Goal: Task Accomplishment & Management: Complete application form

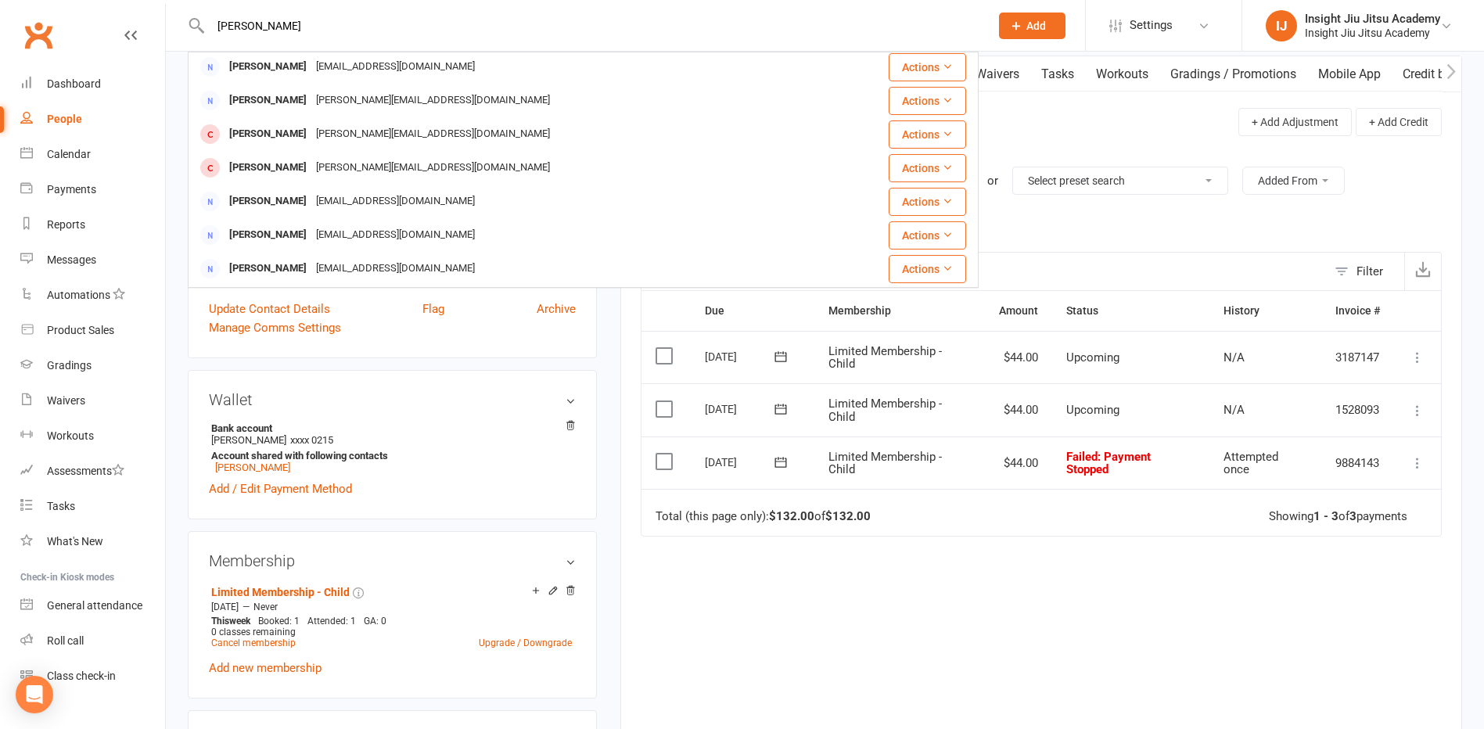
scroll to position [157, 0]
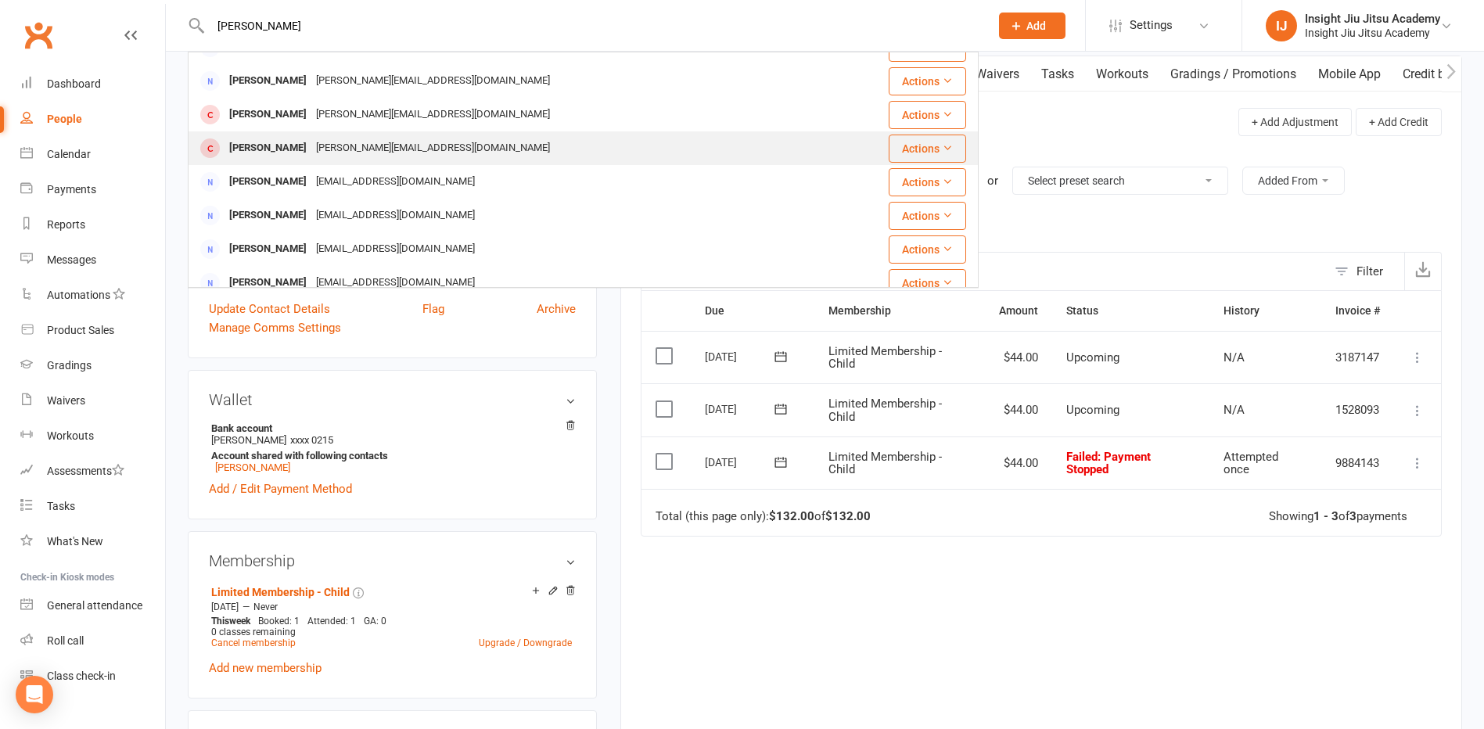
type input "[PERSON_NAME]"
click at [291, 146] on div "[PERSON_NAME]" at bounding box center [268, 148] width 87 height 23
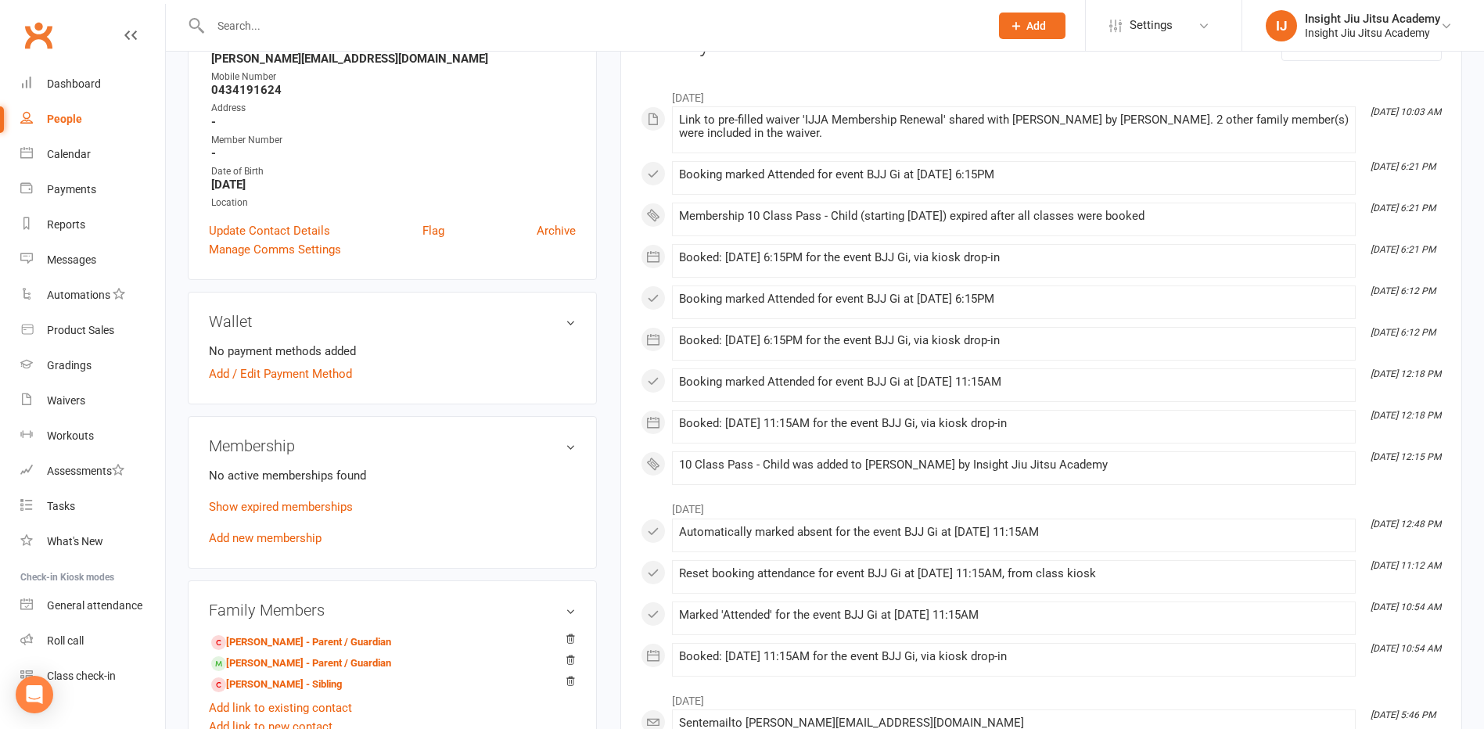
scroll to position [235, 0]
click at [311, 498] on link "Show expired memberships" at bounding box center [281, 504] width 144 height 14
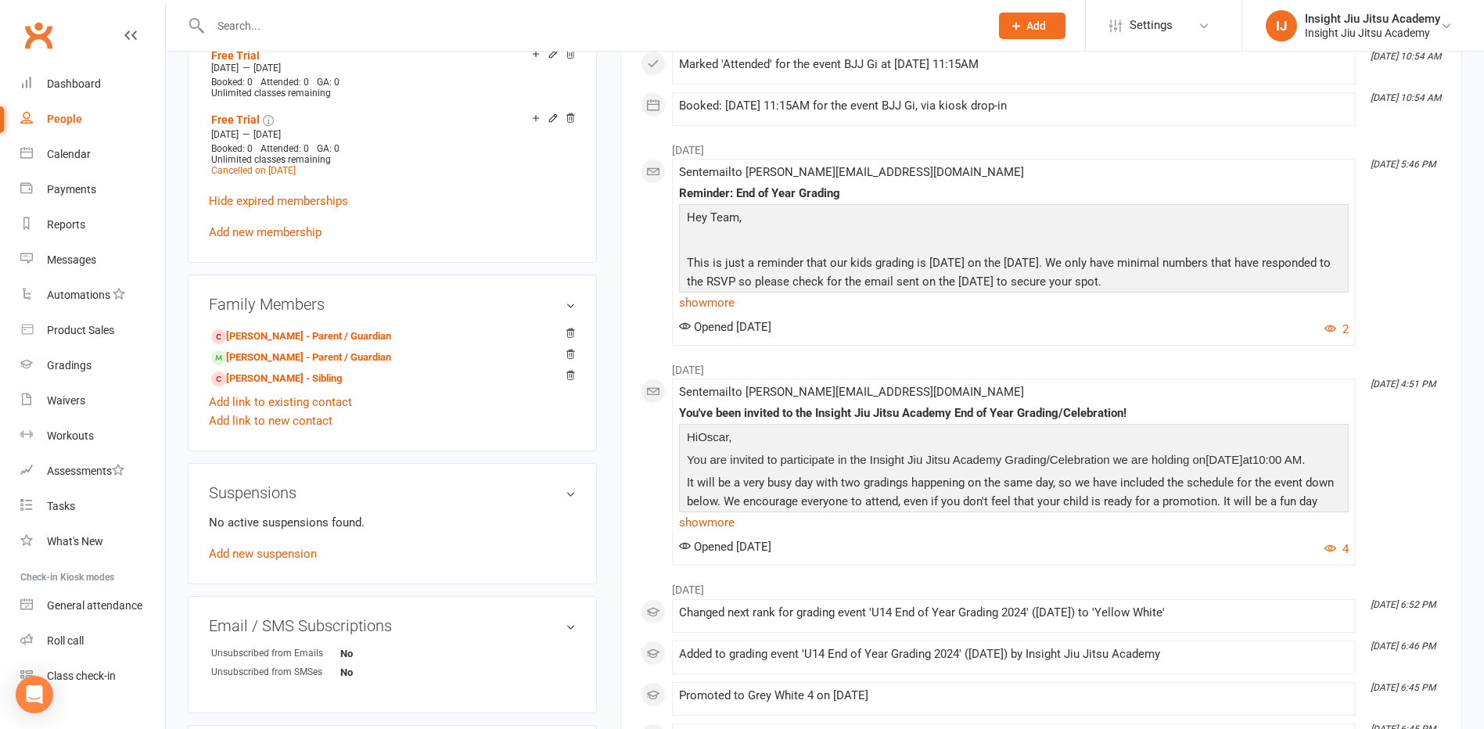
scroll to position [704, 0]
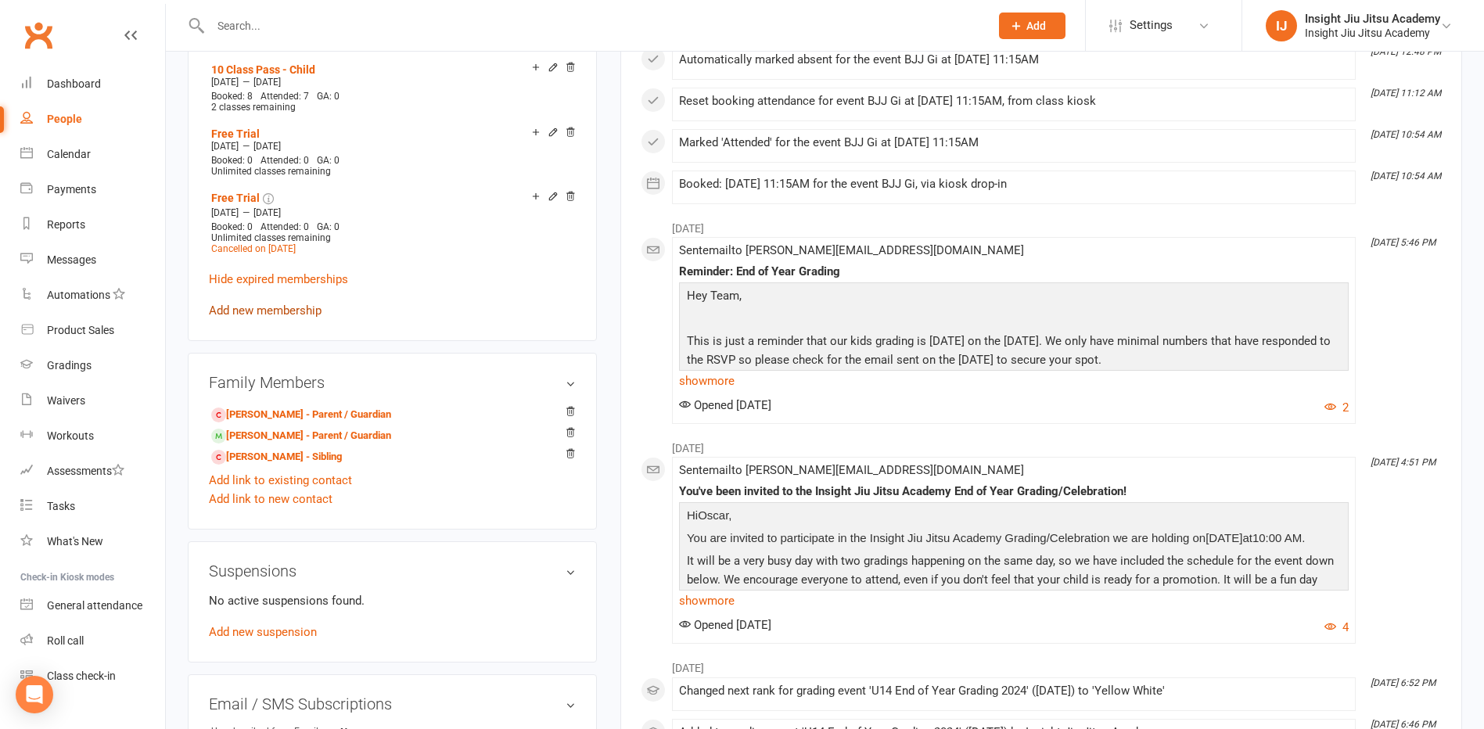
click at [306, 308] on link "Add new membership" at bounding box center [265, 311] width 113 height 14
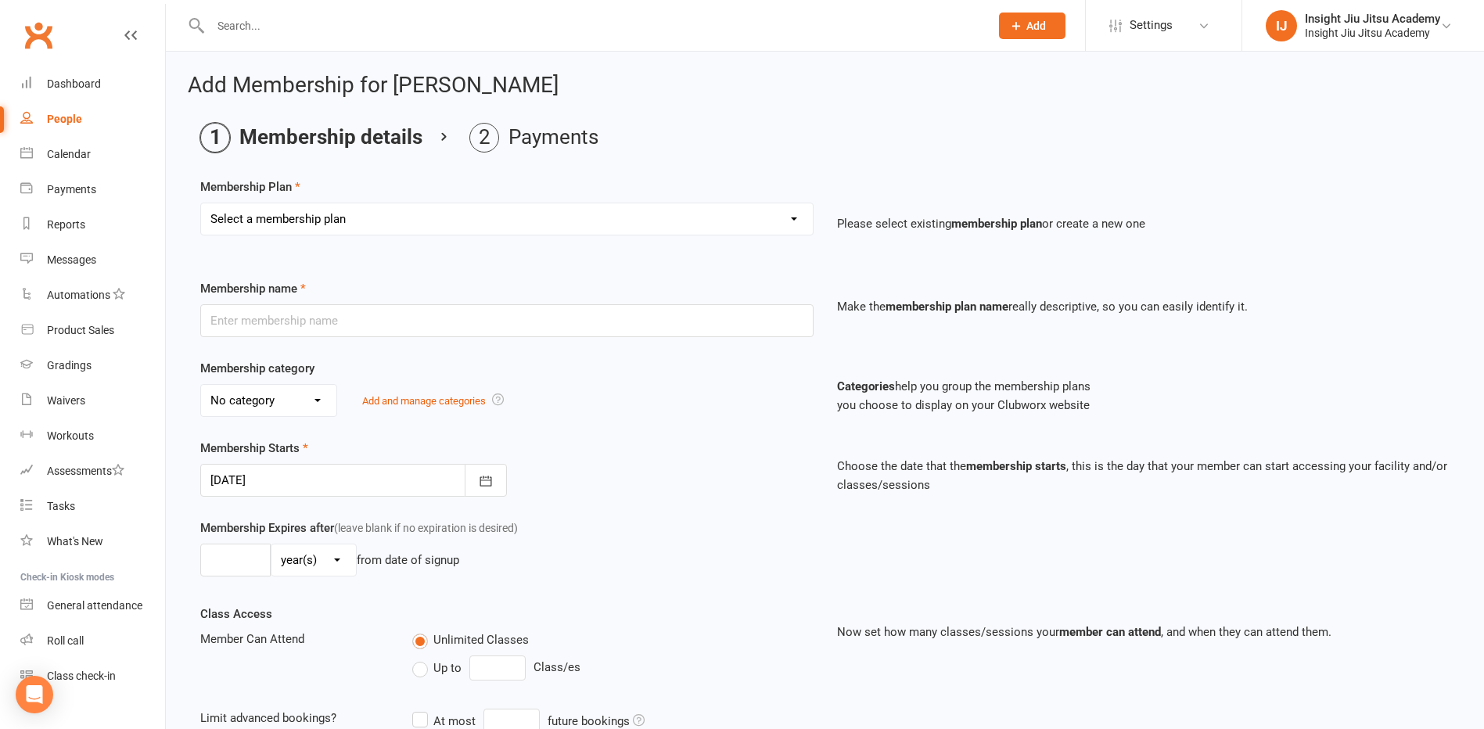
click at [424, 224] on select "Select a membership plan Create new Membership Plan 1 Month Free Trial Unlimite…" at bounding box center [507, 218] width 612 height 31
select select "3"
click at [201, 203] on select "Select a membership plan Create new Membership Plan 1 Month Free Trial Unlimite…" at bounding box center [507, 218] width 612 height 31
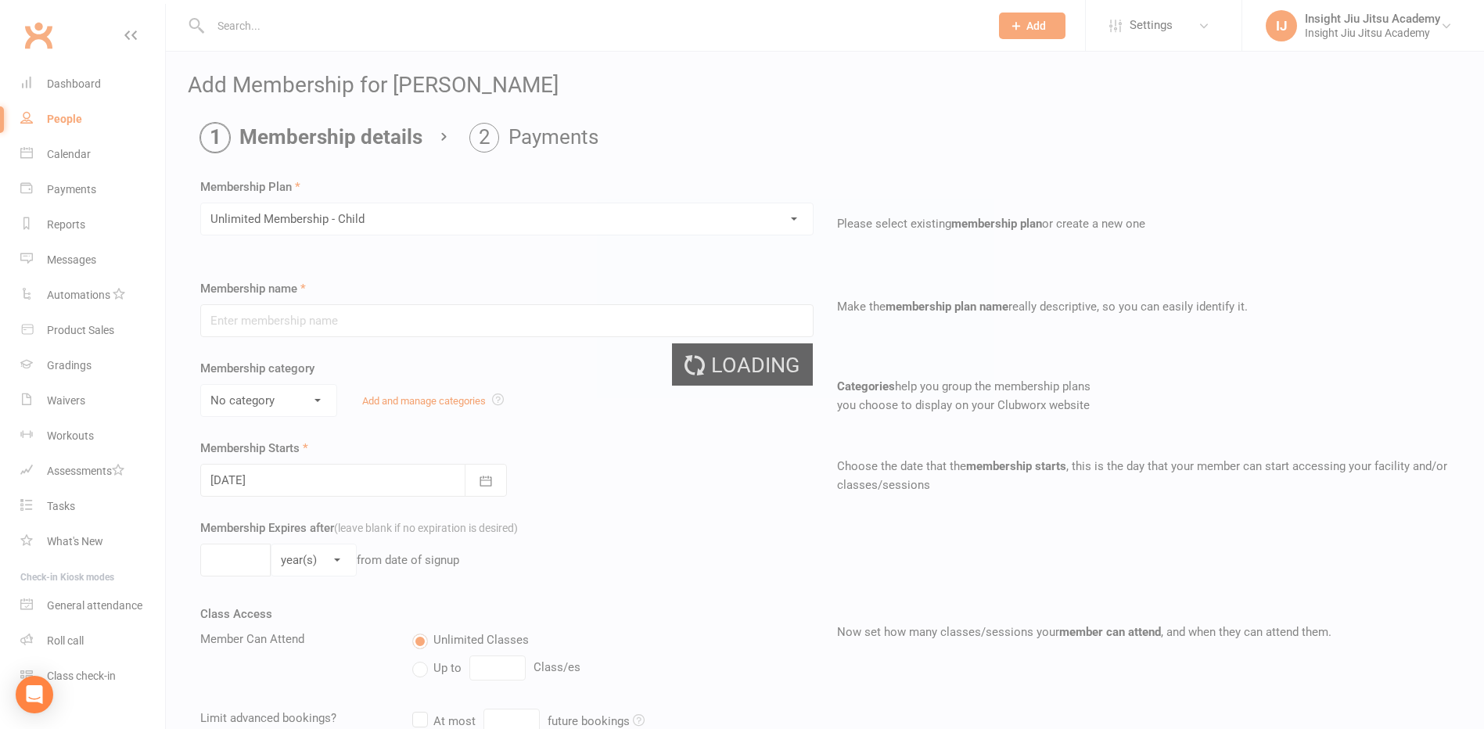
type input "Unlimited Membership - Child"
select select "1"
type input "0"
select select "2"
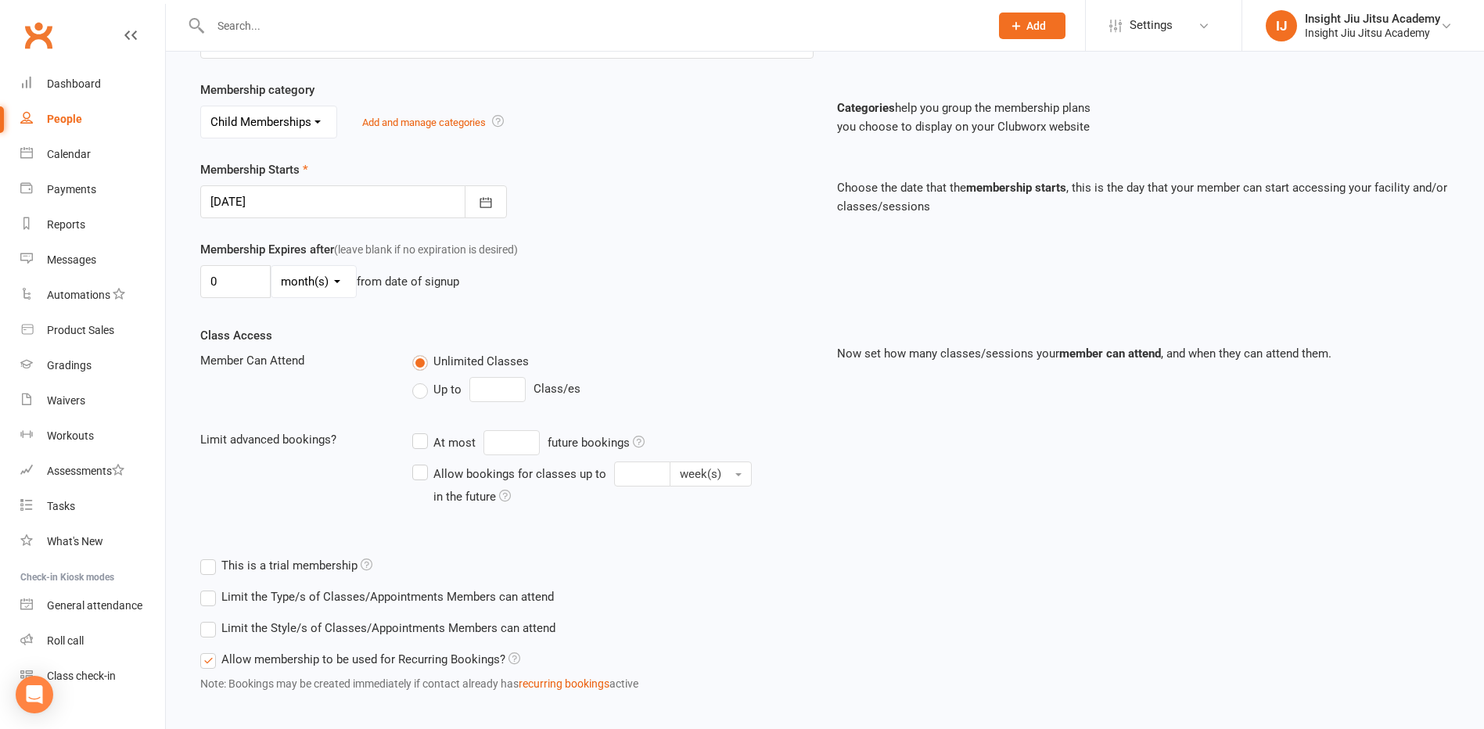
scroll to position [313, 0]
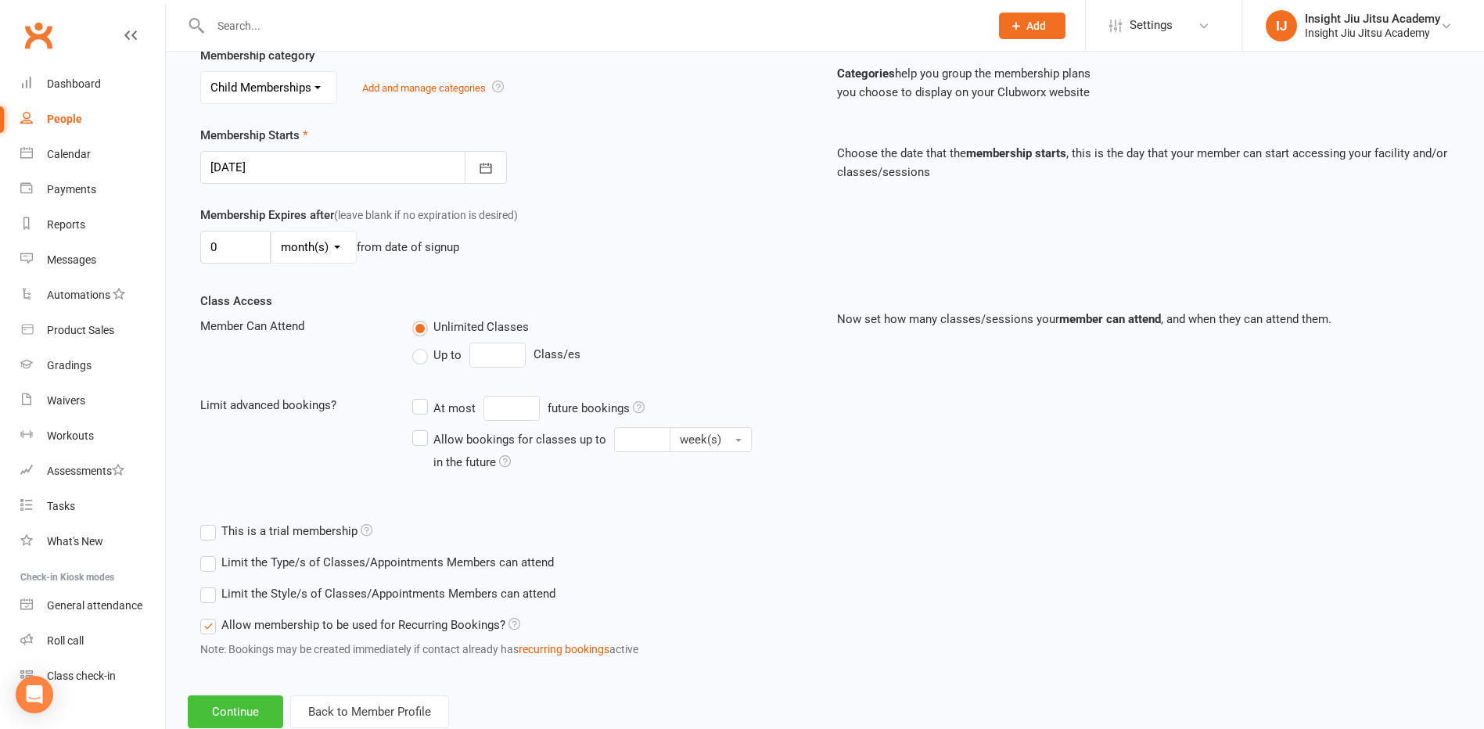
click at [258, 706] on button "Continue" at bounding box center [235, 712] width 95 height 33
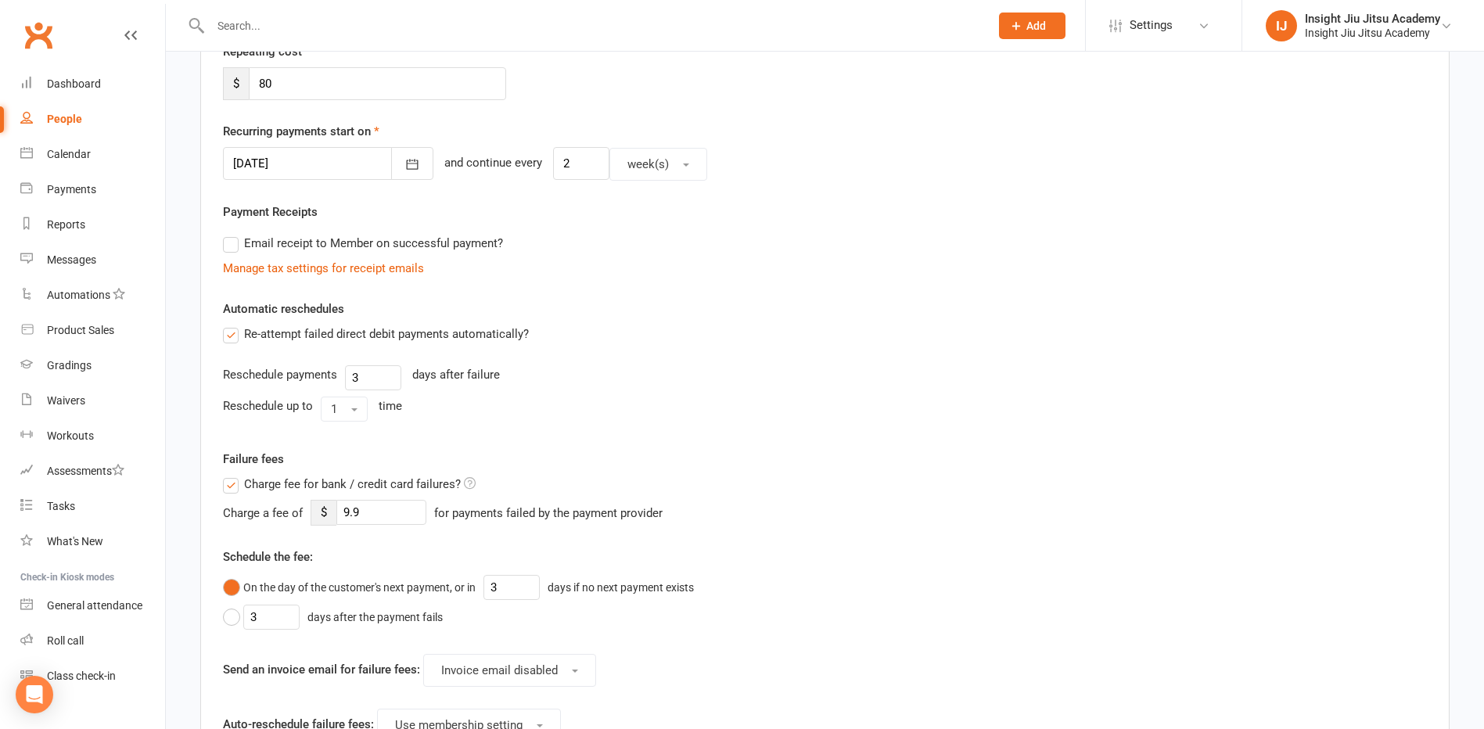
scroll to position [0, 0]
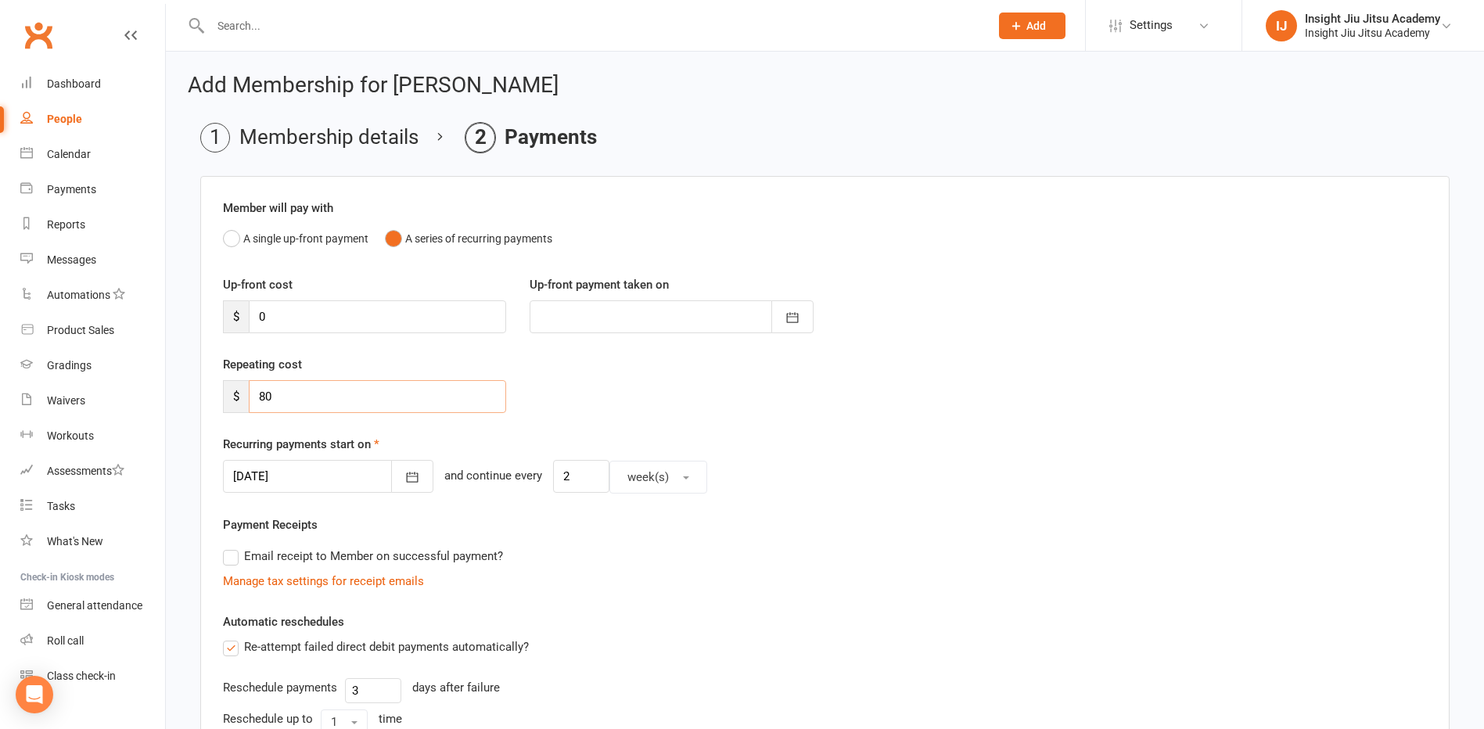
drag, startPoint x: 297, startPoint y: 398, endPoint x: 199, endPoint y: 403, distance: 97.9
click at [199, 403] on main "Membership details Payments Member will pay with A single up-front payment A se…" at bounding box center [825, 710] width 1275 height 1175
type input "0"
click at [231, 654] on label "Re-attempt failed direct debit payments automatically?" at bounding box center [376, 647] width 306 height 19
click at [231, 638] on input "Re-attempt failed direct debit payments automatically?" at bounding box center [228, 638] width 10 height 0
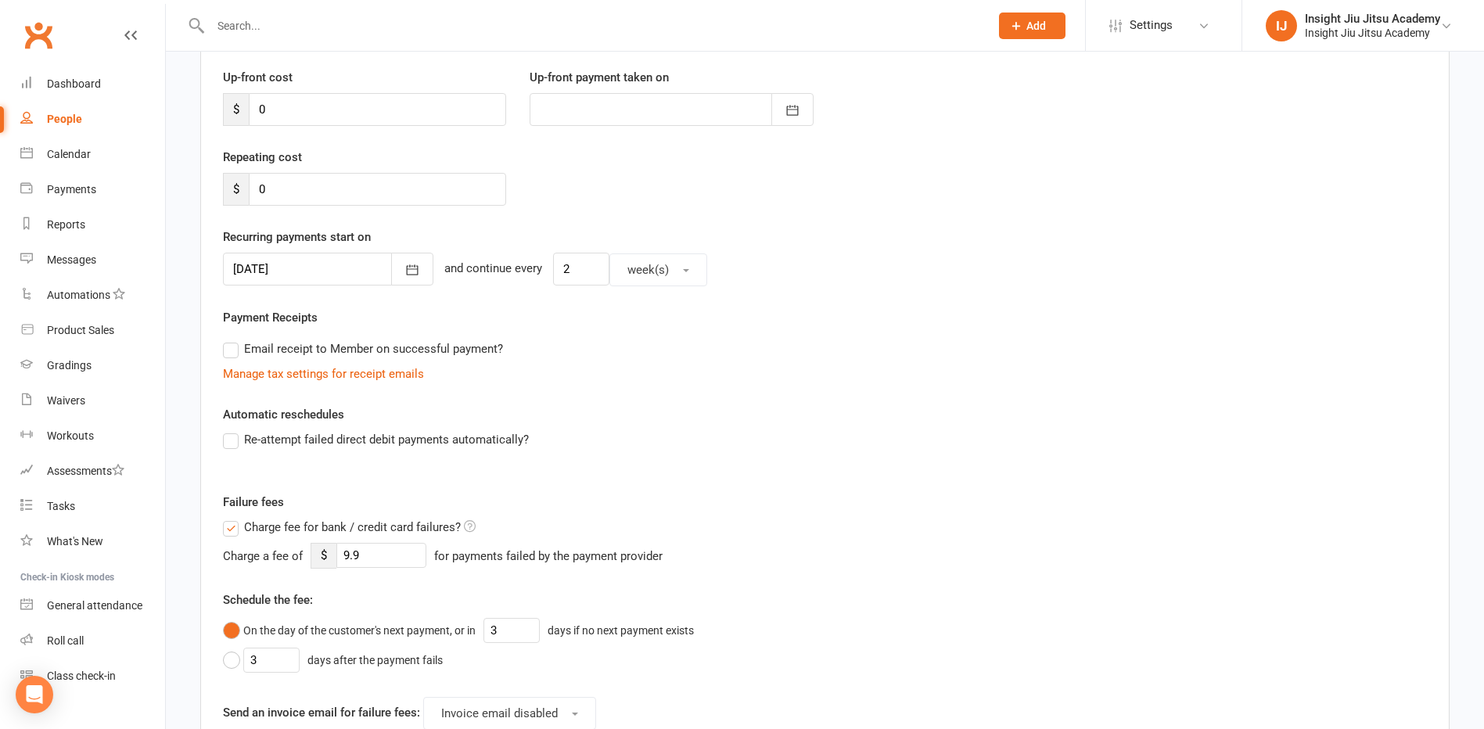
scroll to position [235, 0]
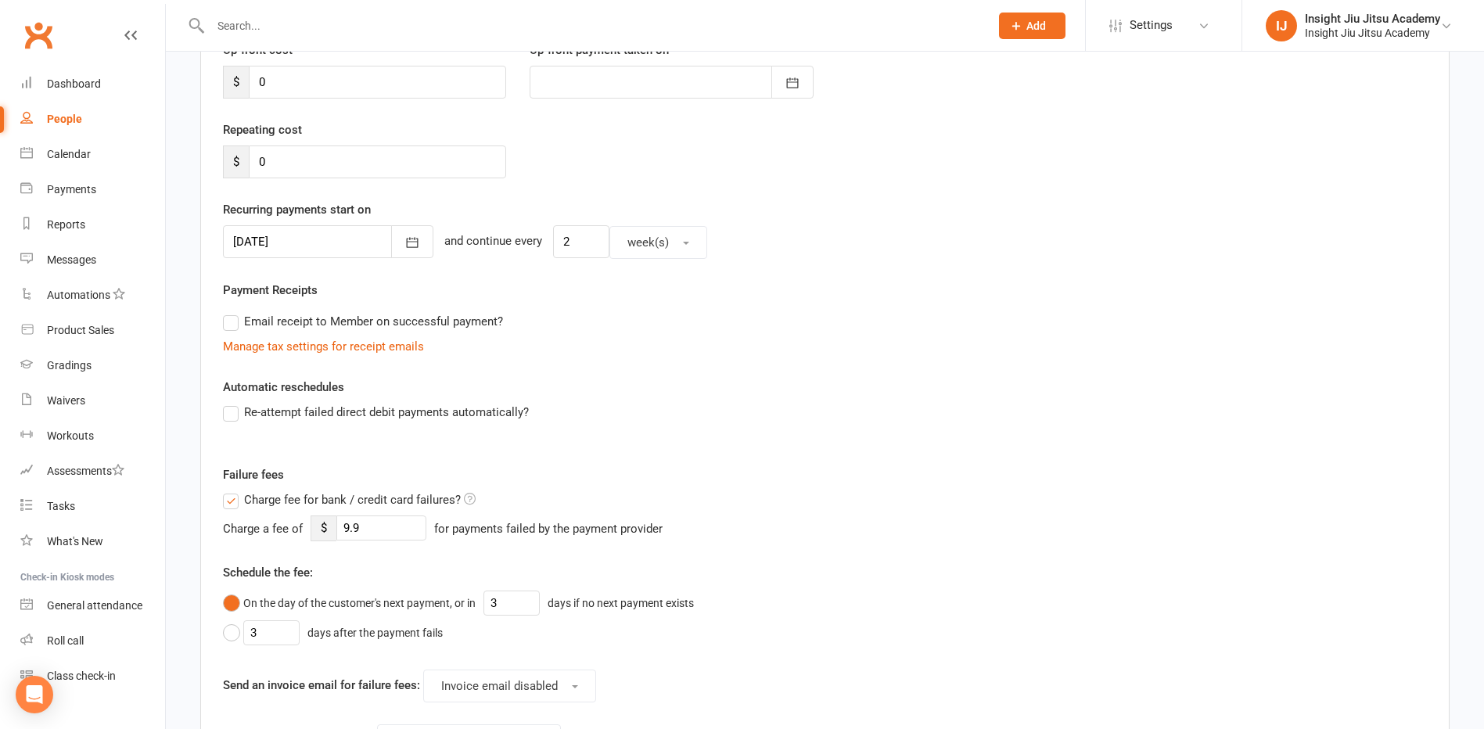
click at [228, 506] on label "Charge fee for bank / credit card failures?" at bounding box center [349, 500] width 253 height 19
click at [228, 491] on input "Charge fee for bank / credit card failures?" at bounding box center [349, 491] width 253 height 0
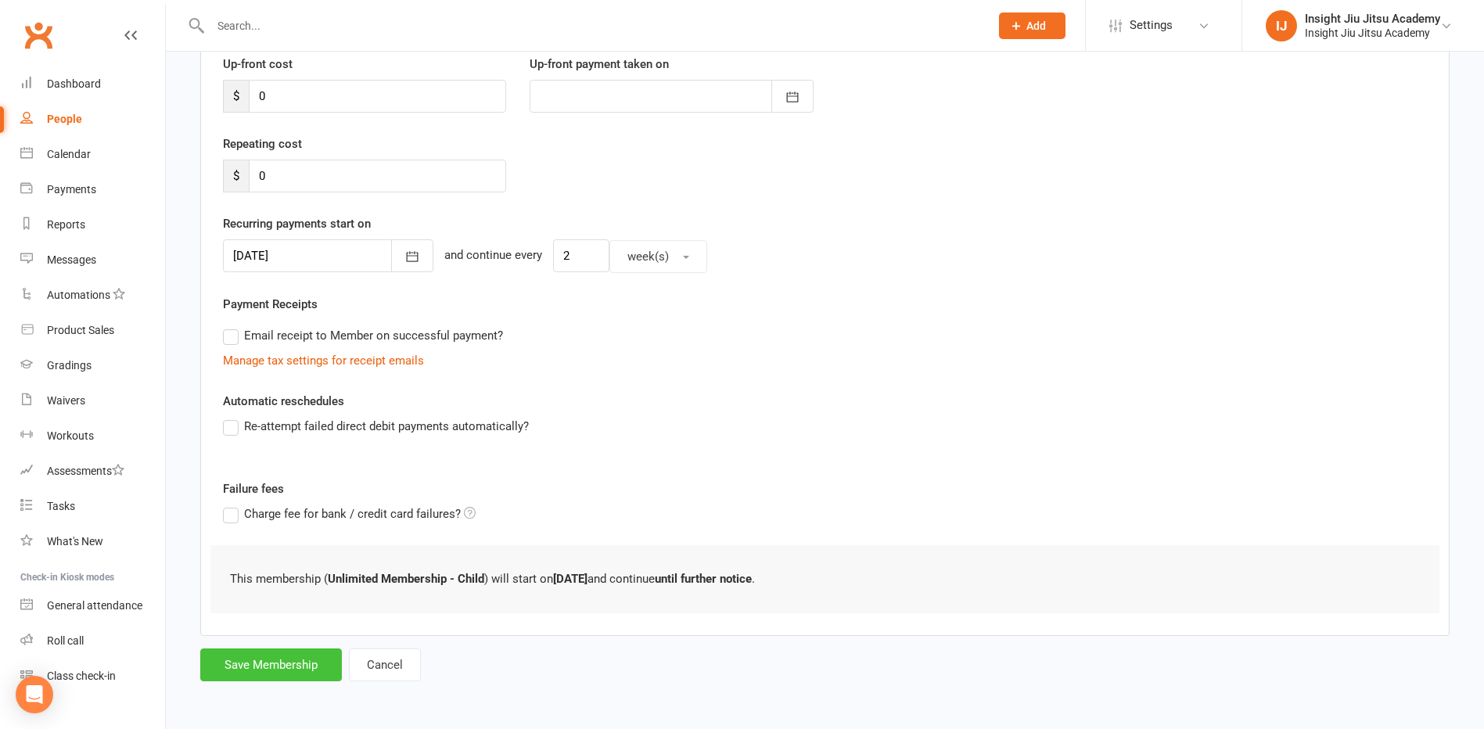
click at [271, 666] on button "Save Membership" at bounding box center [271, 665] width 142 height 33
